Goal: Task Accomplishment & Management: Use online tool/utility

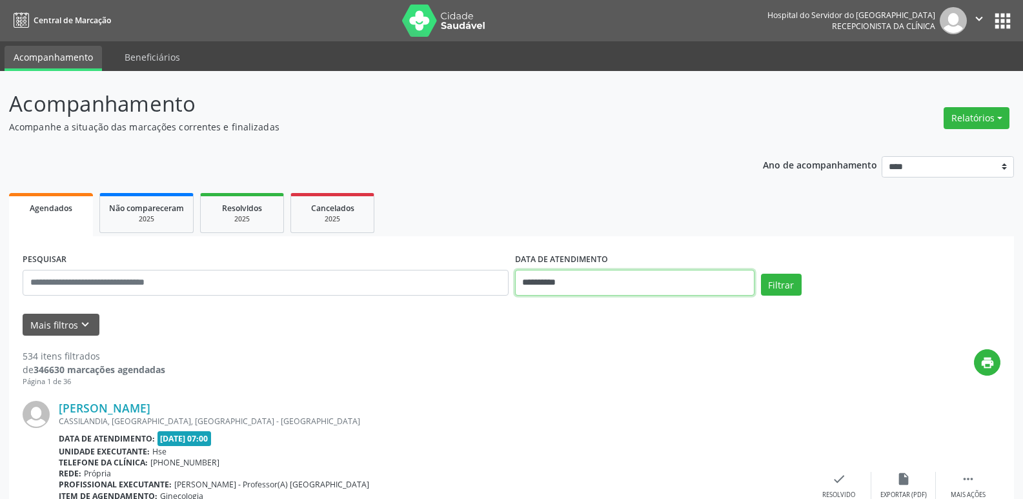
click at [554, 278] on input "**********" at bounding box center [634, 283] width 239 height 26
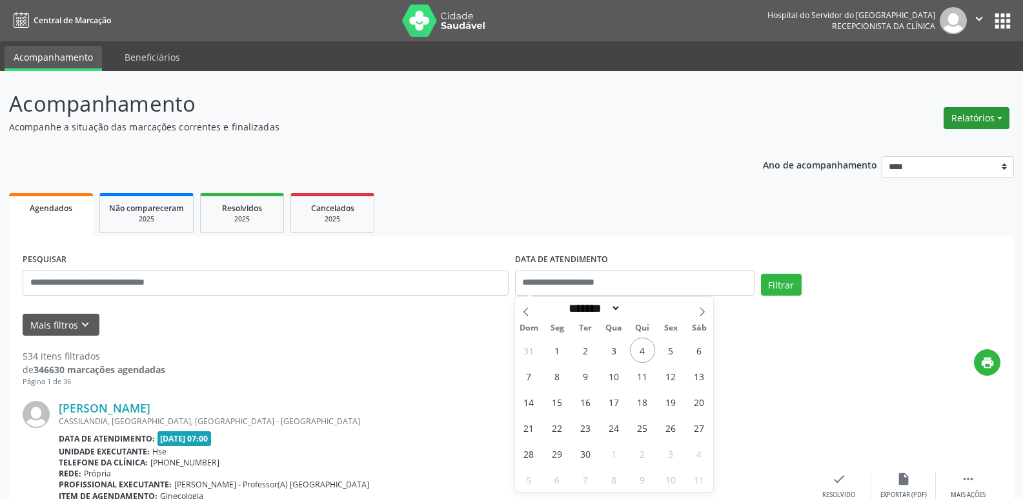
click at [975, 117] on button "Relatórios" at bounding box center [976, 118] width 66 height 22
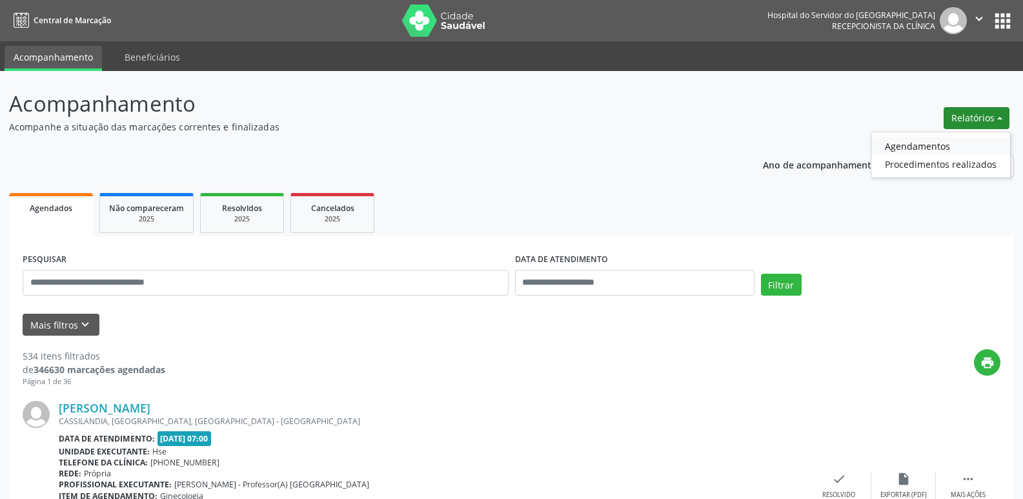
click at [928, 145] on link "Agendamentos" at bounding box center [940, 146] width 139 height 18
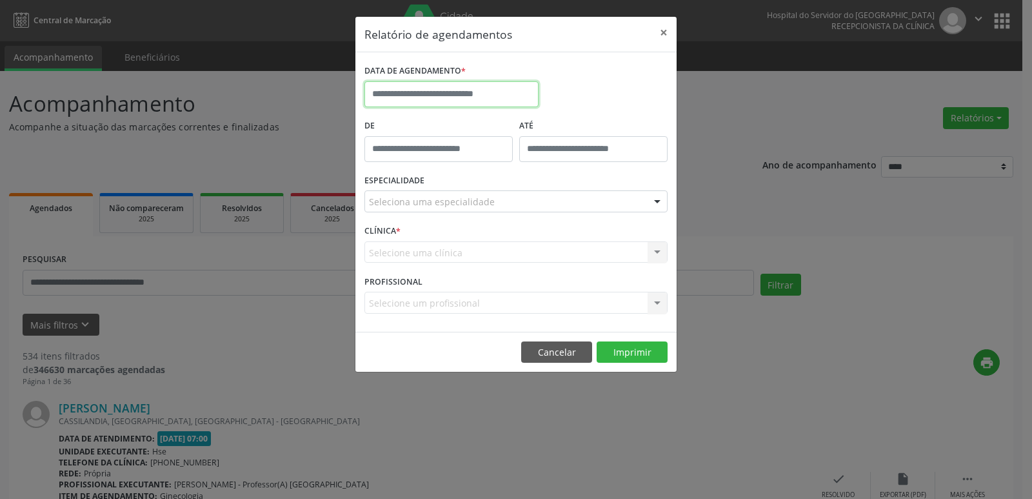
click at [527, 105] on body "Central de Marcação Hospital do Servidor do [GEOGRAPHIC_DATA] Recepcionista da …" at bounding box center [516, 249] width 1032 height 499
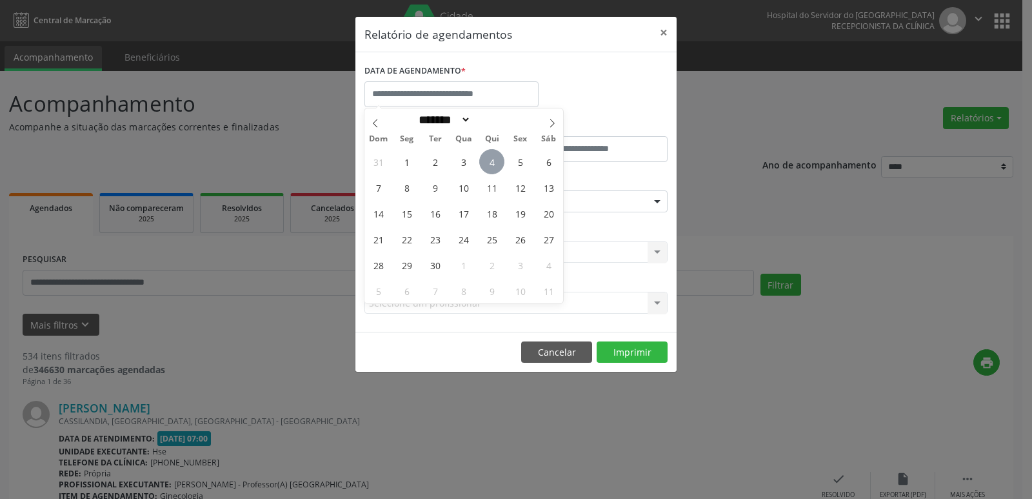
click at [488, 157] on span "4" at bounding box center [491, 161] width 25 height 25
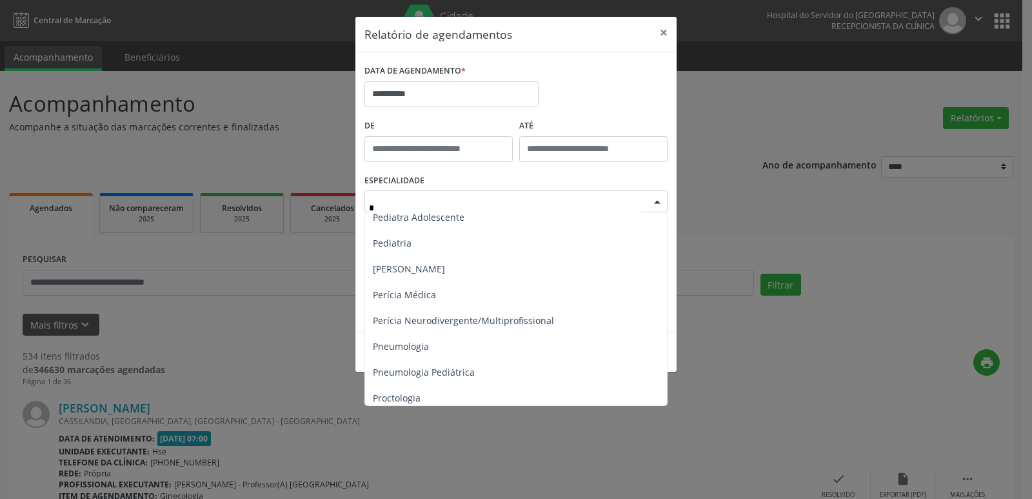
scroll to position [710, 0]
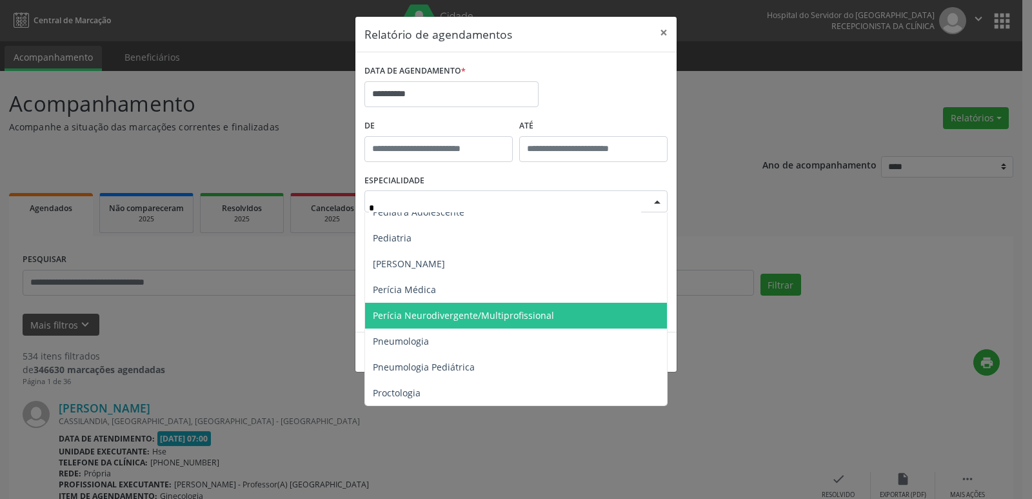
click at [448, 307] on span "Perícia Neurodivergente/Multiprofissional" at bounding box center [517, 316] width 304 height 26
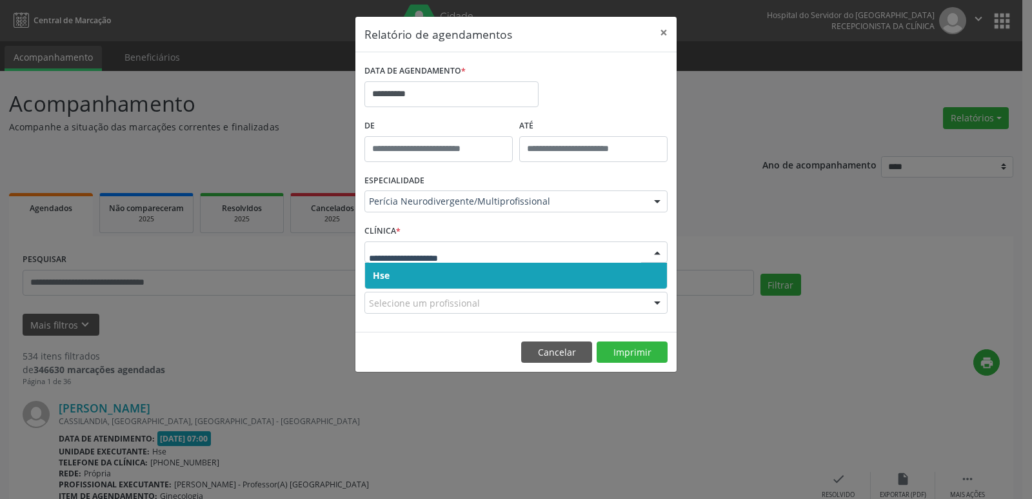
click at [384, 272] on span "Hse" at bounding box center [381, 275] width 17 height 12
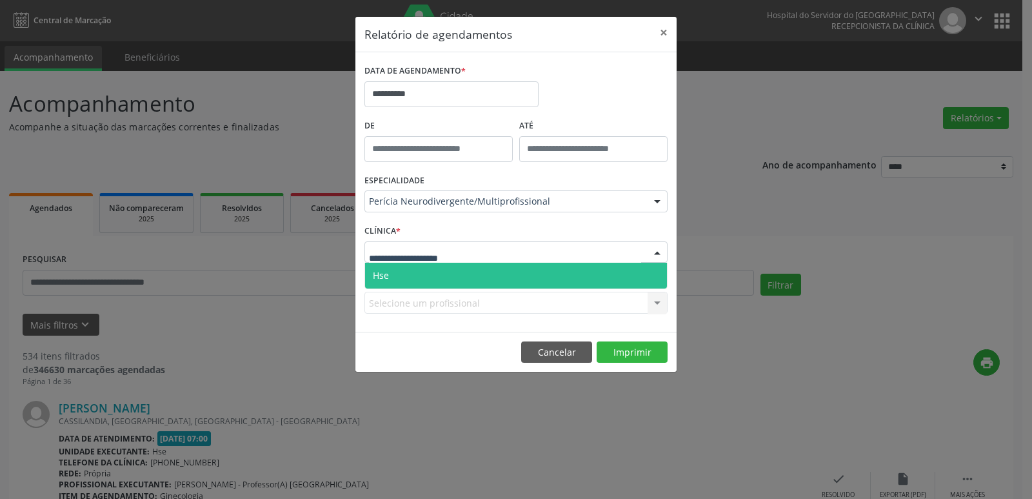
click at [380, 269] on span "Hse" at bounding box center [381, 275] width 16 height 12
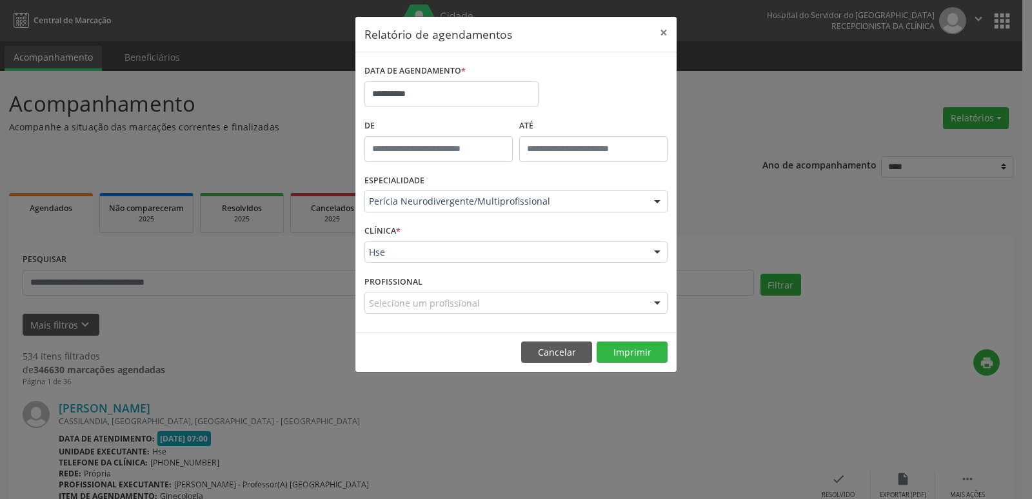
click at [641, 366] on footer "Cancelar Imprimir" at bounding box center [515, 352] width 321 height 41
click at [634, 357] on button "Imprimir" at bounding box center [632, 352] width 71 height 22
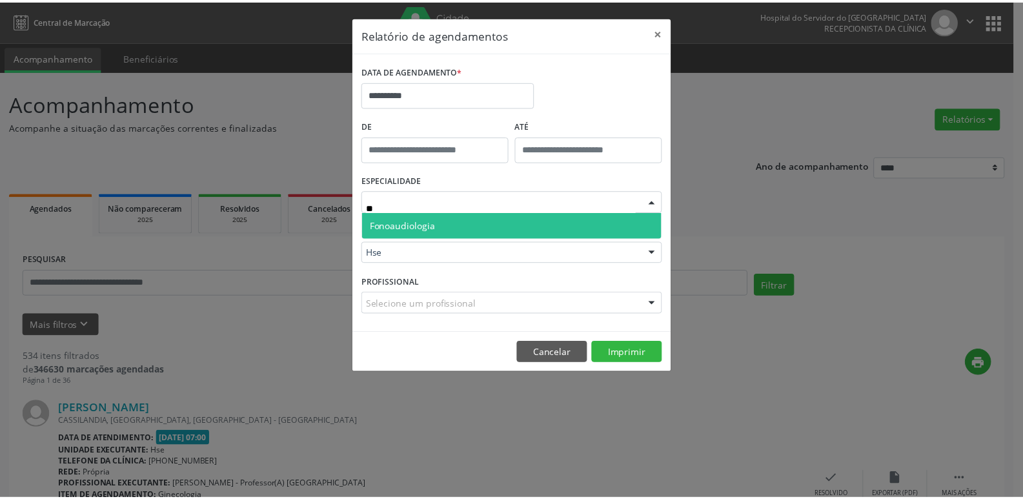
scroll to position [0, 0]
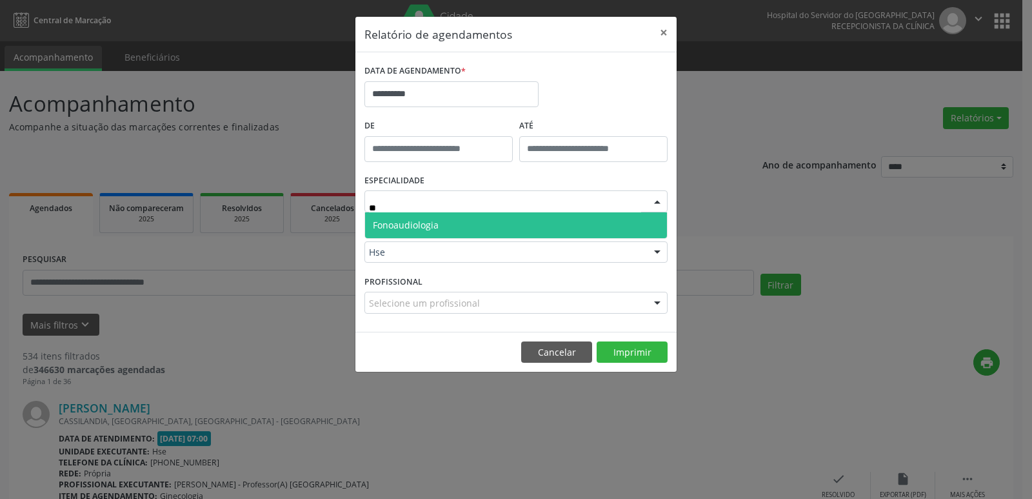
click at [406, 221] on span "Fonoaudiologia" at bounding box center [406, 225] width 66 height 12
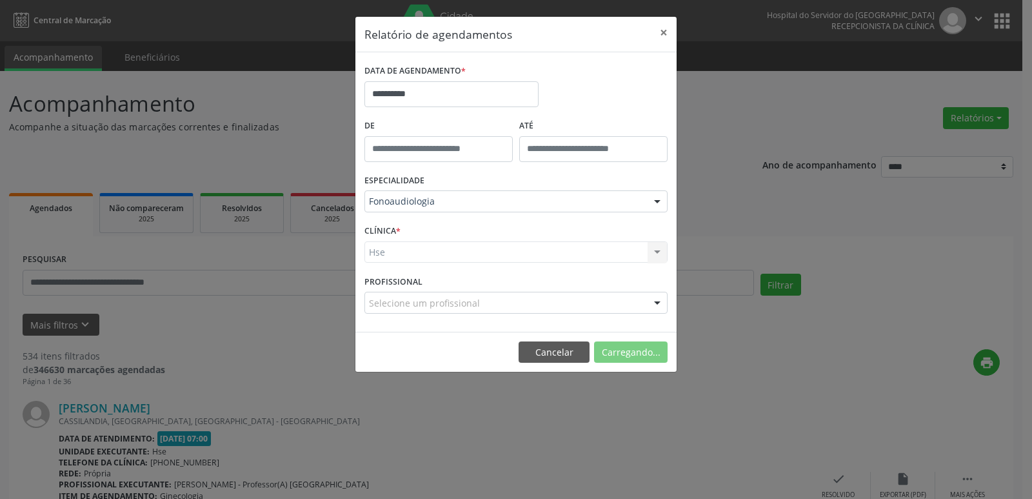
click at [388, 254] on div "Hse Hse Nenhum resultado encontrado para: " " Não há nenhuma opção para ser exi…" at bounding box center [515, 252] width 303 height 22
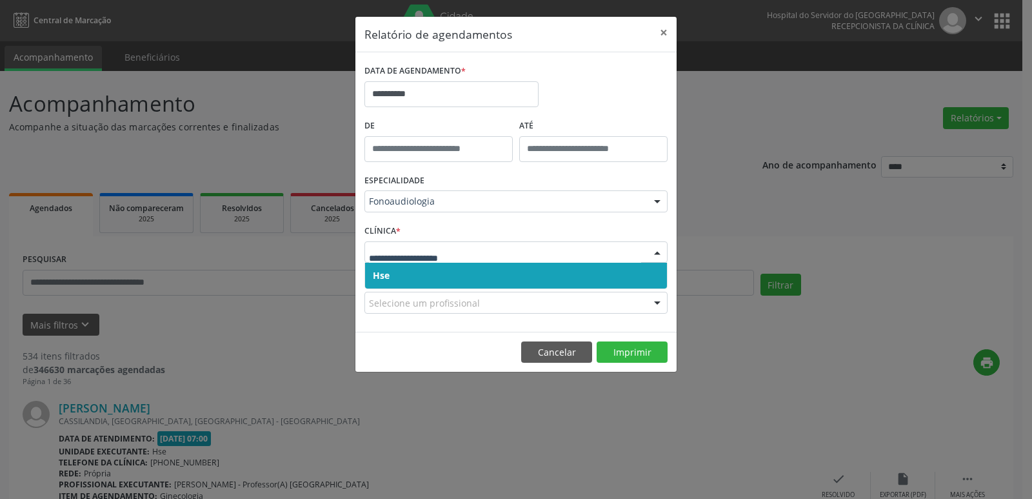
click at [388, 276] on span "Hse" at bounding box center [381, 275] width 17 height 12
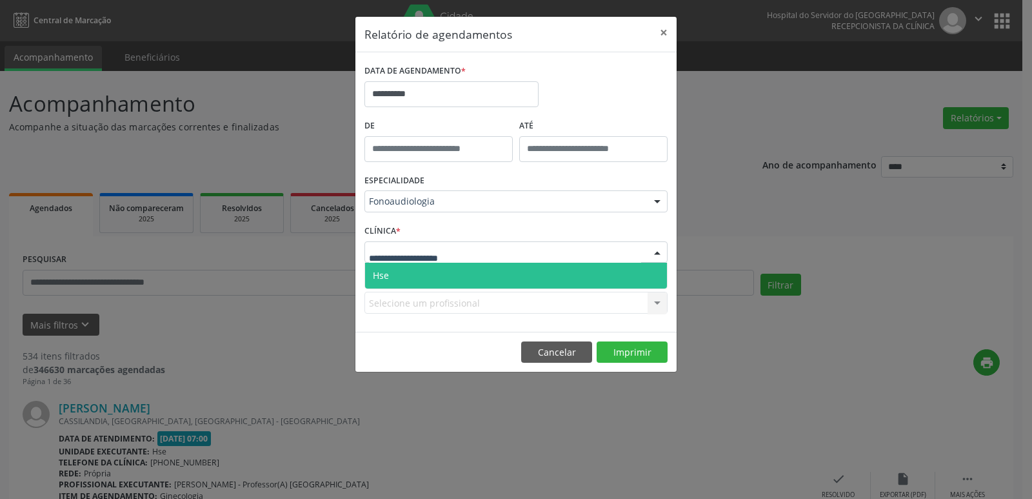
click at [381, 271] on span "Hse" at bounding box center [381, 275] width 16 height 12
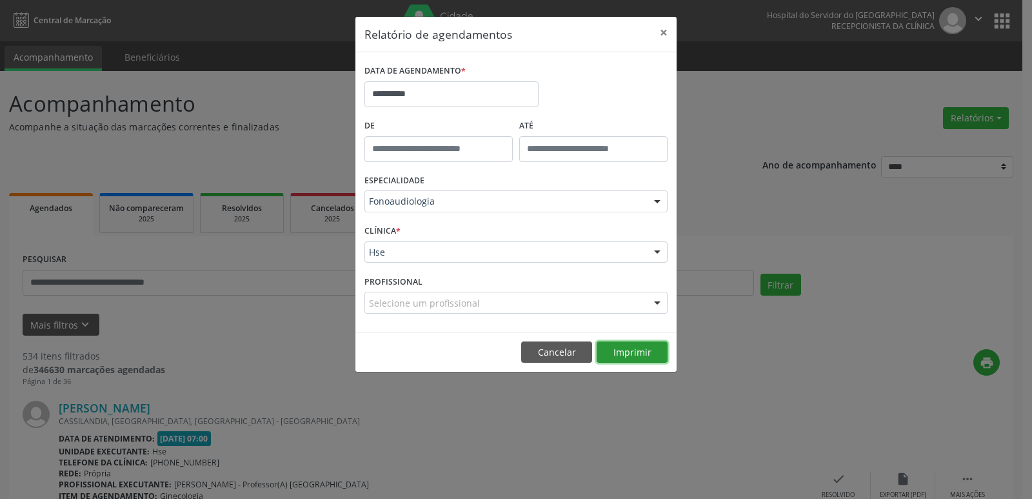
click at [624, 351] on button "Imprimir" at bounding box center [632, 352] width 71 height 22
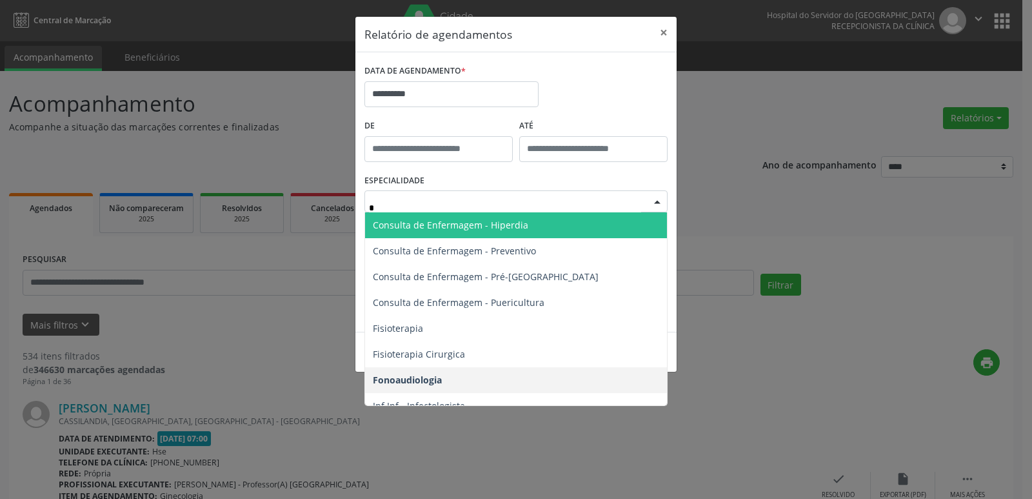
type input "**"
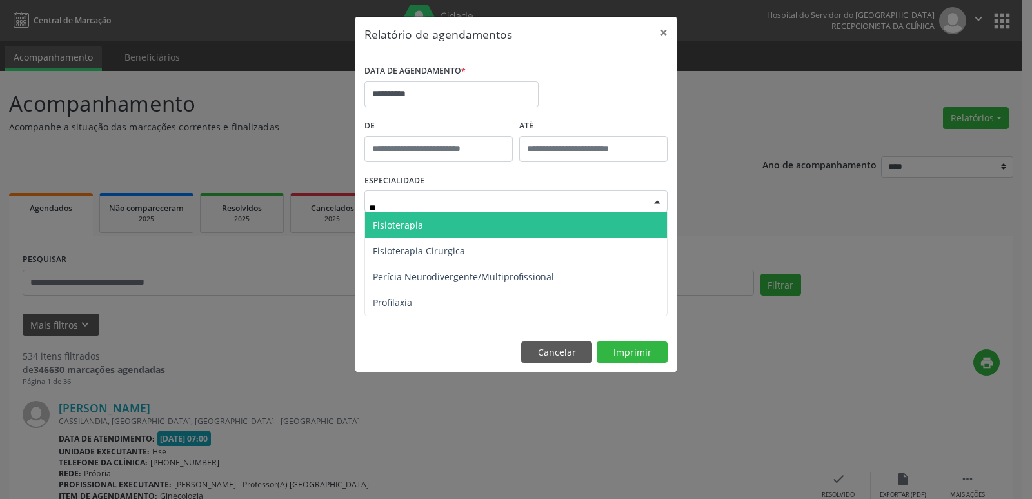
click at [397, 225] on span "Fisioterapia" at bounding box center [398, 225] width 50 height 12
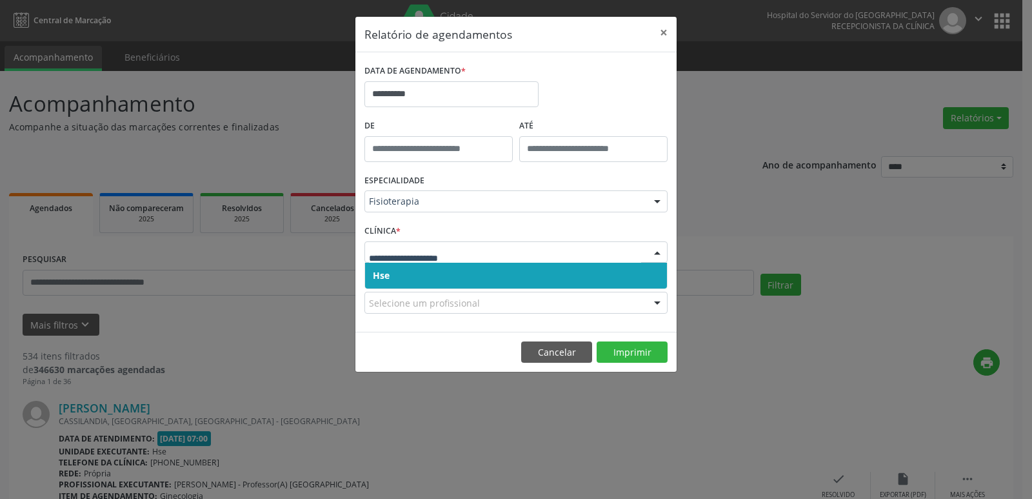
click at [385, 274] on span "Hse" at bounding box center [381, 275] width 17 height 12
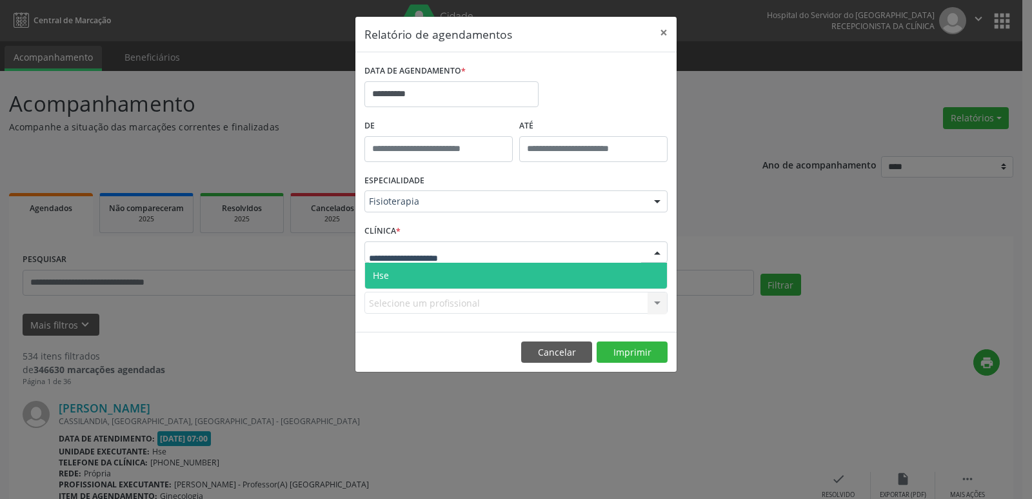
click at [396, 268] on span "Hse" at bounding box center [516, 276] width 302 height 26
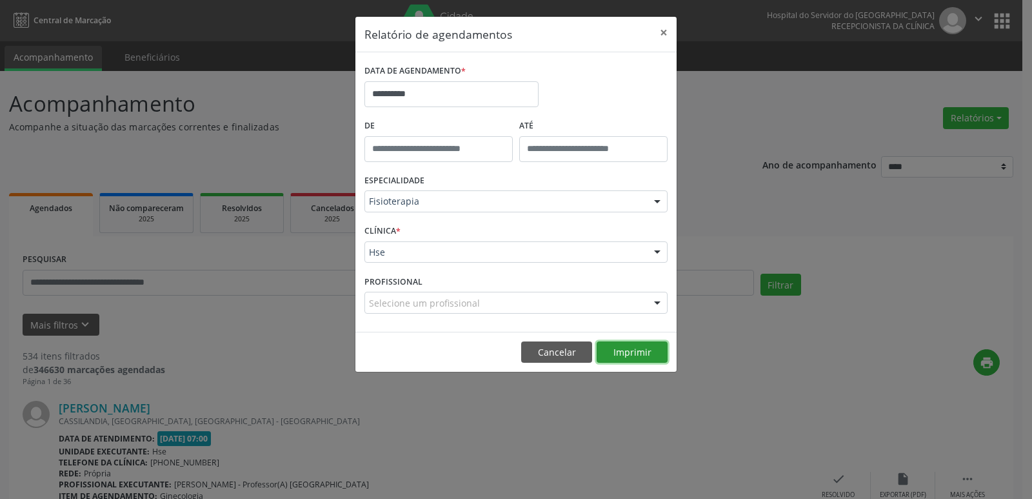
click at [611, 351] on button "Imprimir" at bounding box center [632, 352] width 71 height 22
click at [668, 34] on button "×" at bounding box center [664, 33] width 26 height 32
